Goal: Transaction & Acquisition: Book appointment/travel/reservation

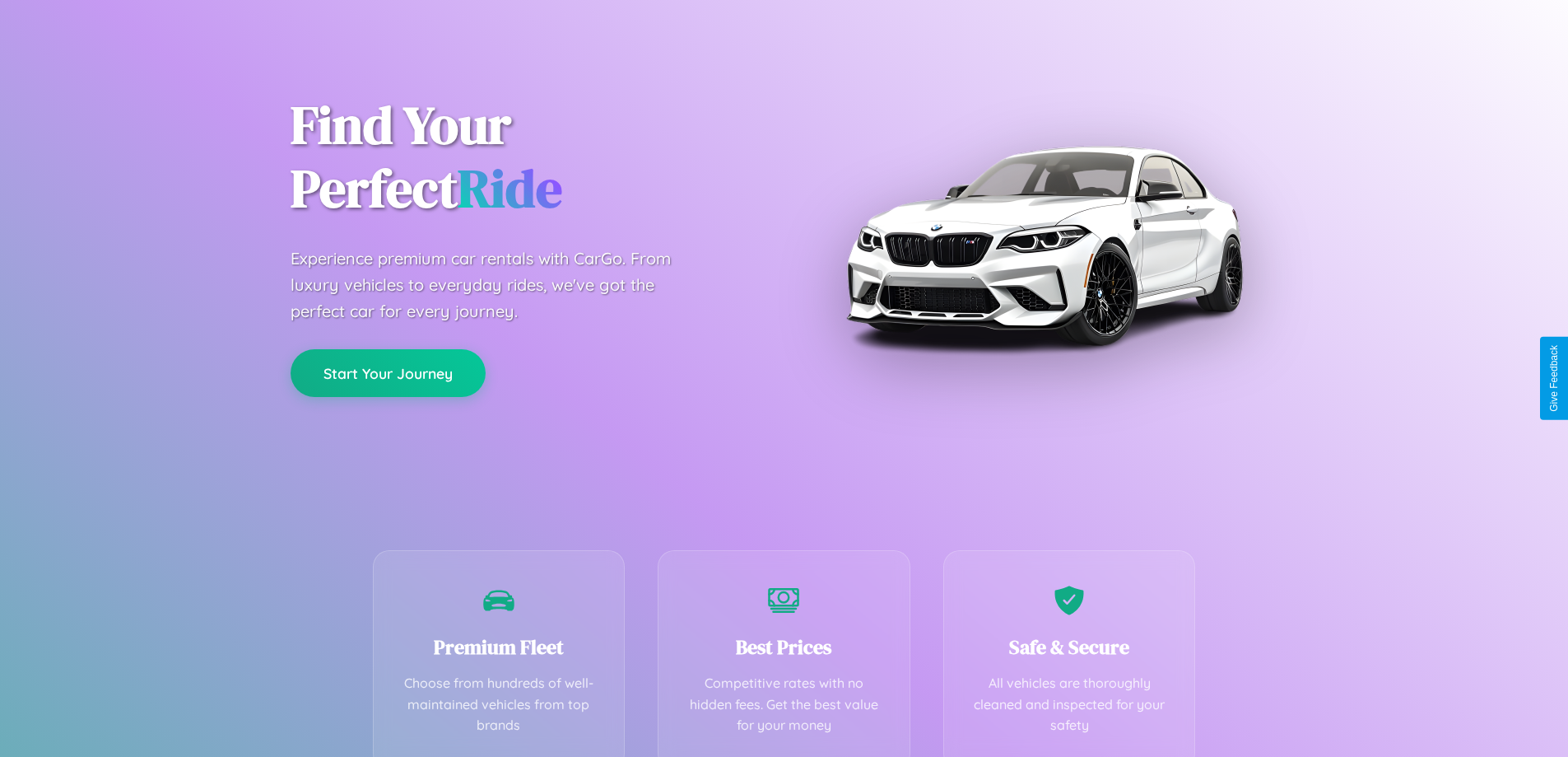
scroll to position [325, 0]
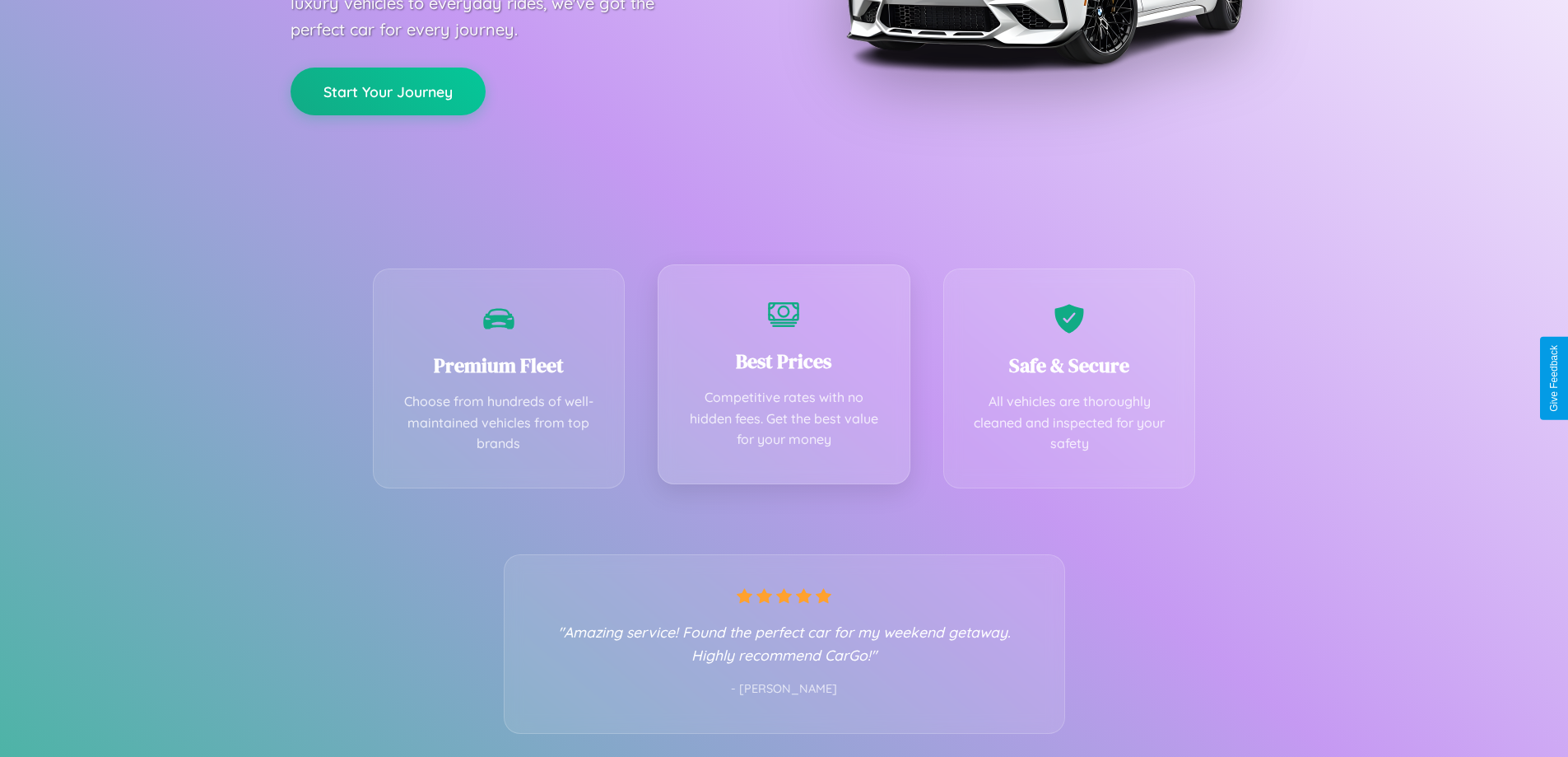
click at [784, 378] on div "Best Prices Competitive rates with no hidden fees. Get the best value for your …" at bounding box center [784, 374] width 253 height 220
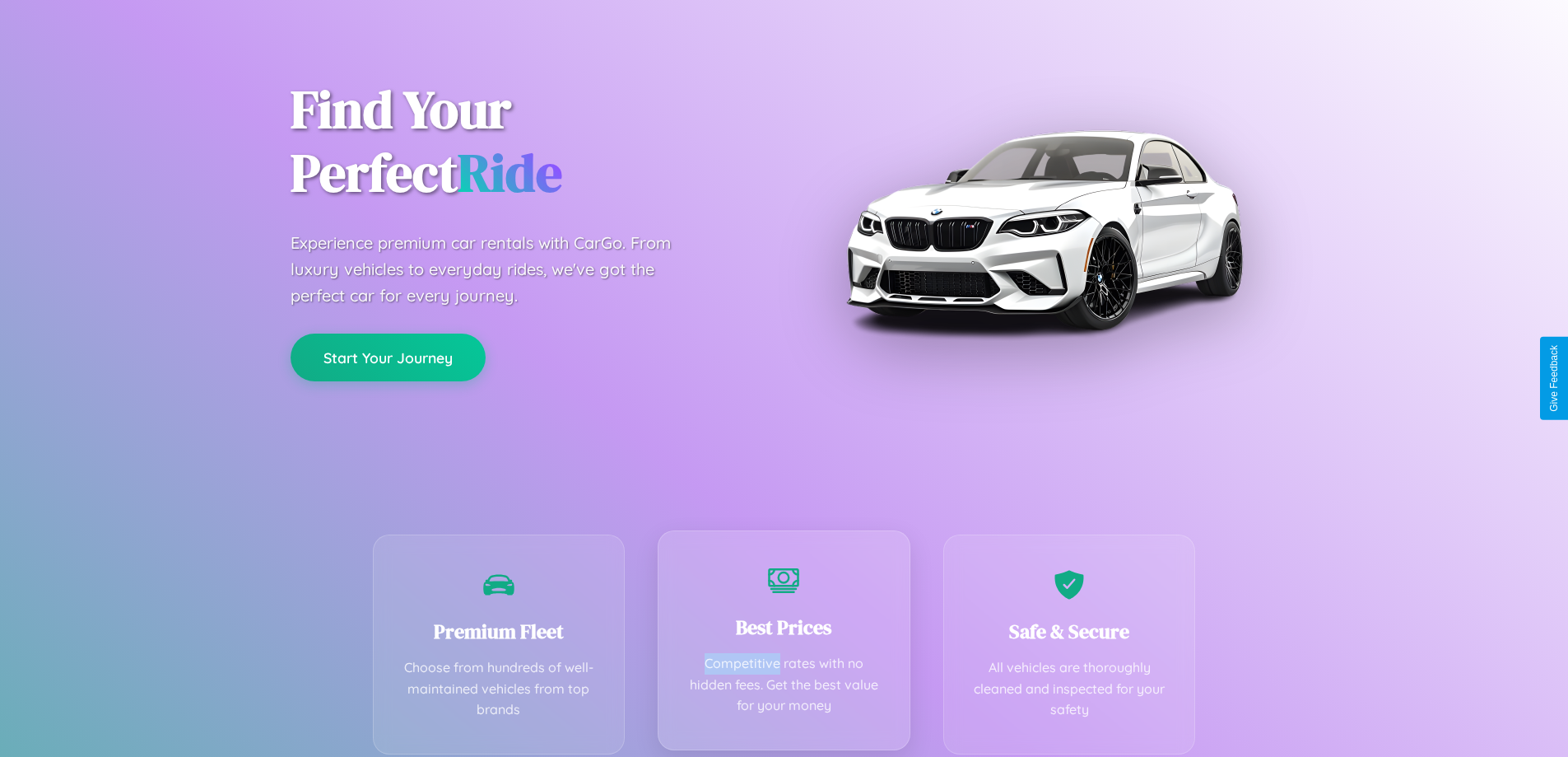
scroll to position [0, 0]
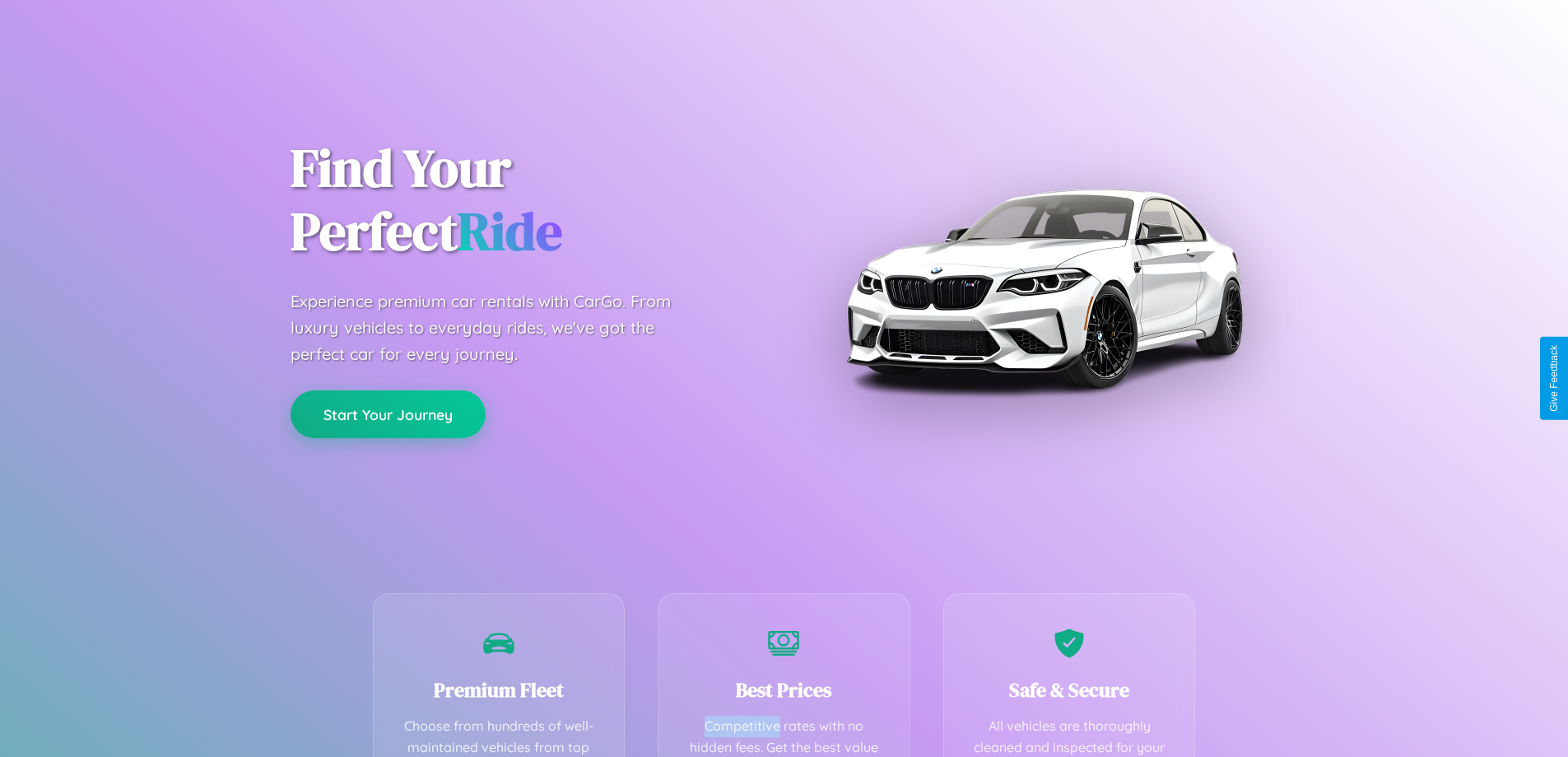
click at [387, 414] on button "Start Your Journey" at bounding box center [387, 414] width 195 height 48
click at [387, 413] on button "Start Your Journey" at bounding box center [387, 414] width 195 height 48
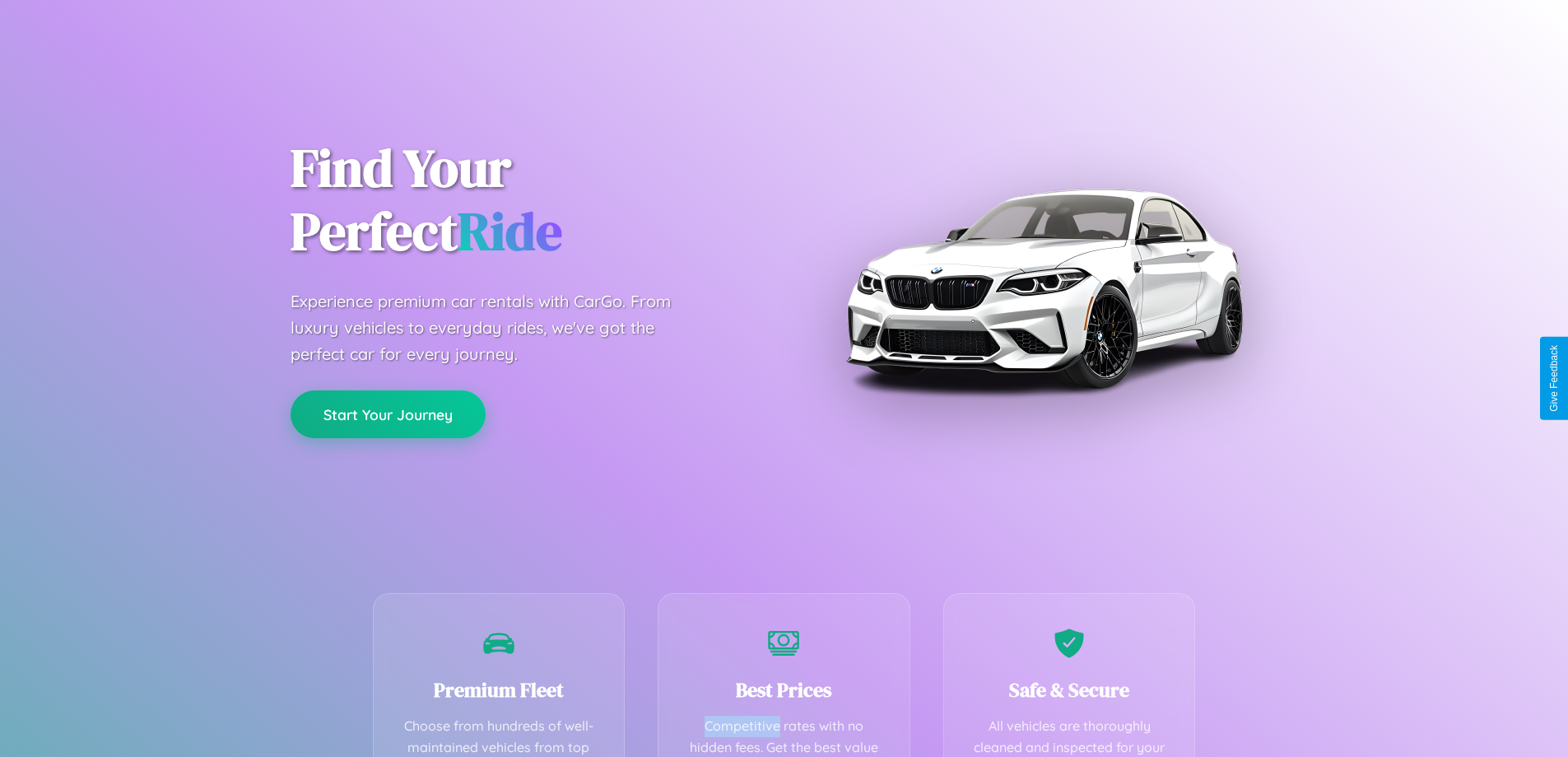
click at [387, 413] on button "Start Your Journey" at bounding box center [387, 414] width 195 height 48
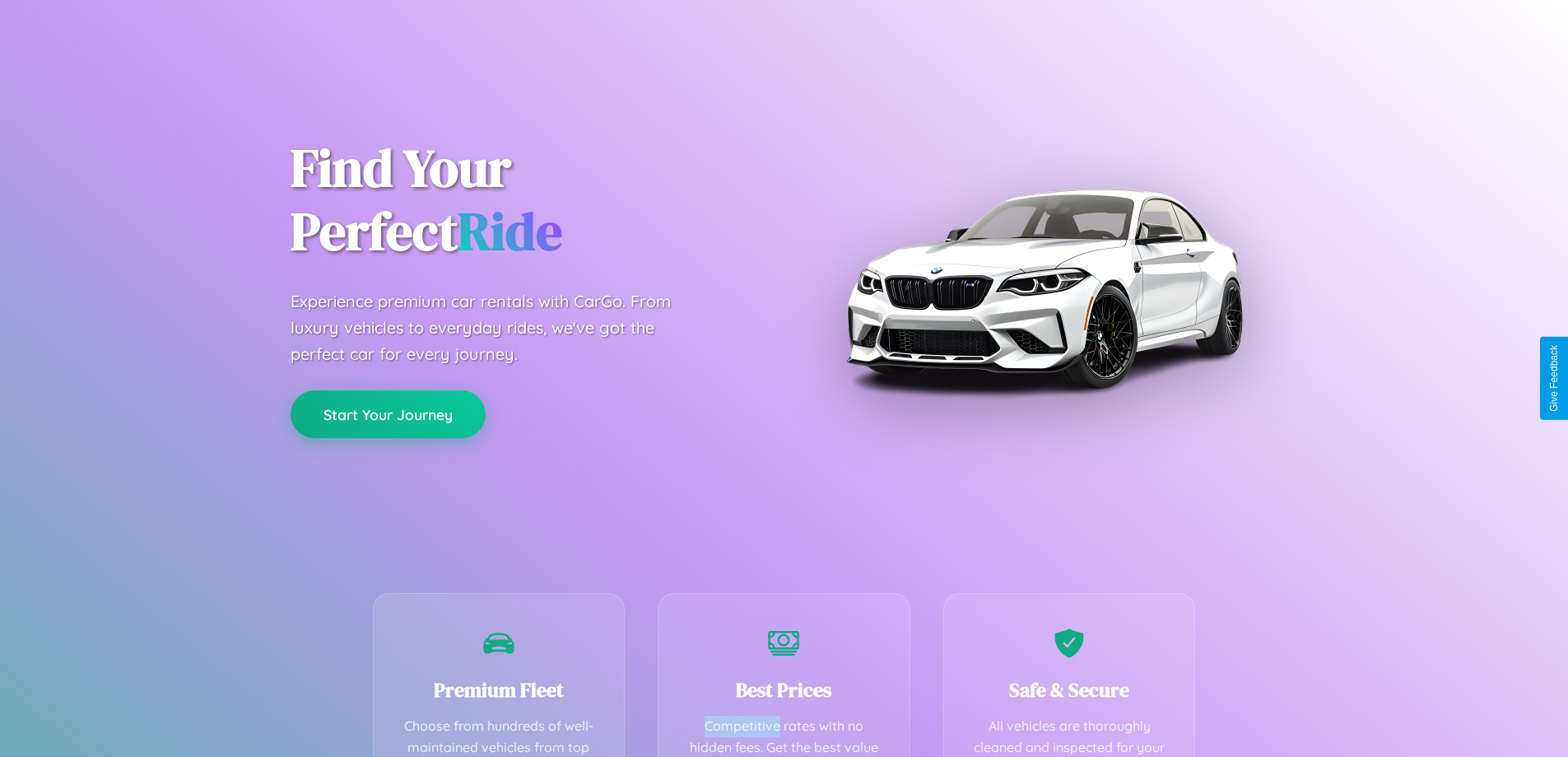
click at [387, 413] on button "Start Your Journey" at bounding box center [387, 414] width 195 height 48
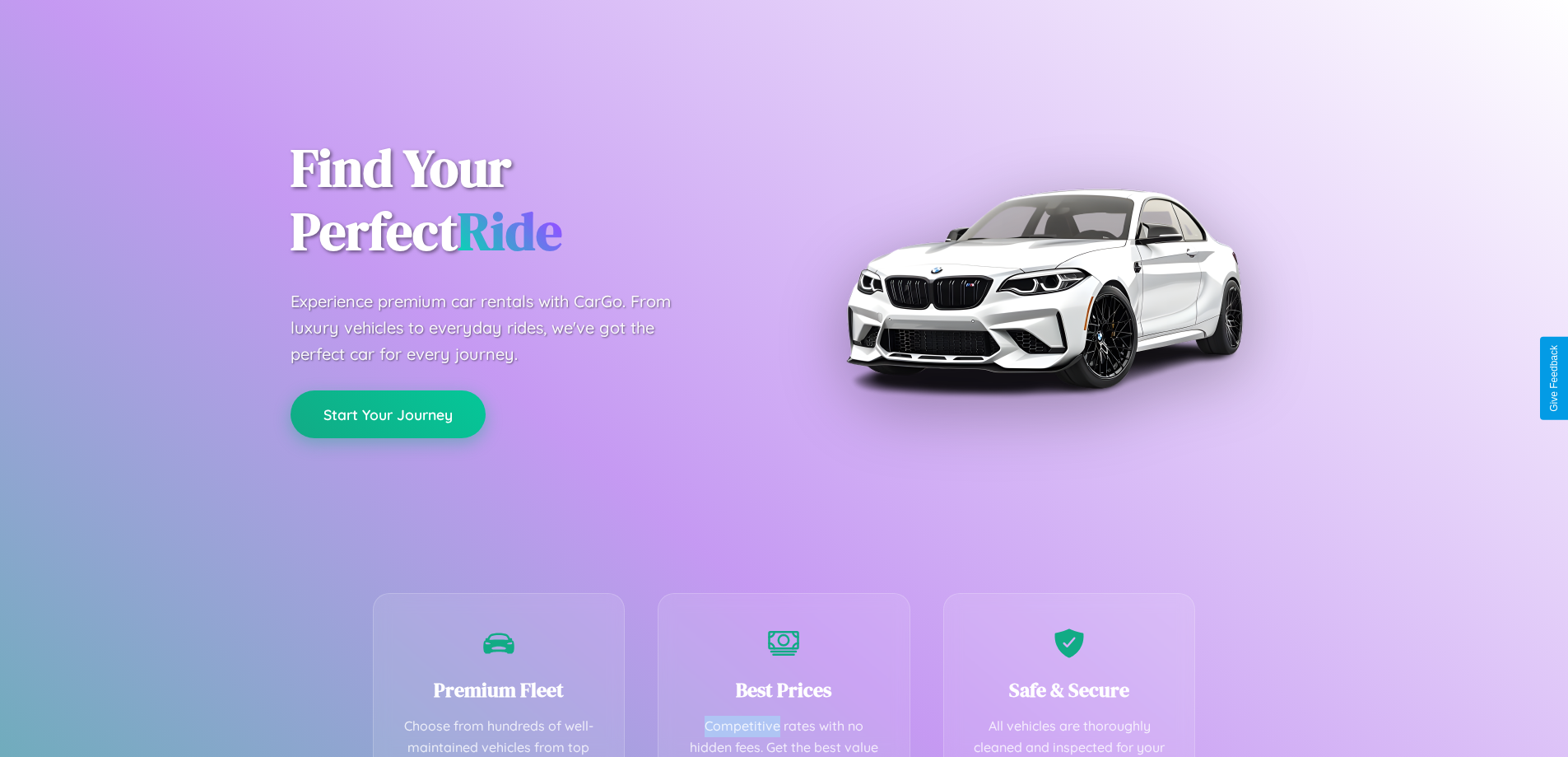
click at [387, 413] on button "Start Your Journey" at bounding box center [387, 414] width 195 height 48
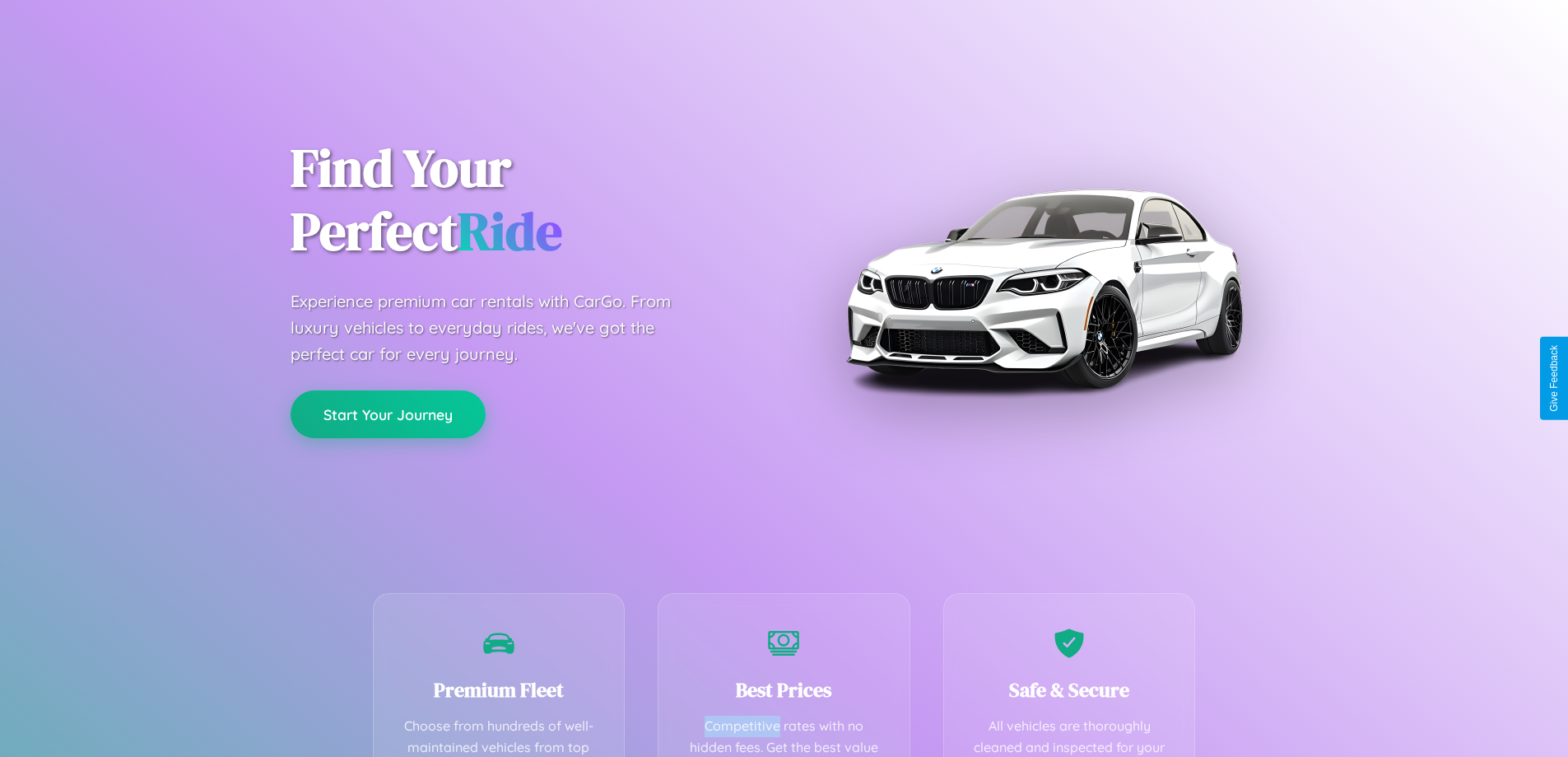
click at [387, 413] on button "Start Your Journey" at bounding box center [387, 414] width 195 height 48
